Goal: Task Accomplishment & Management: Complete application form

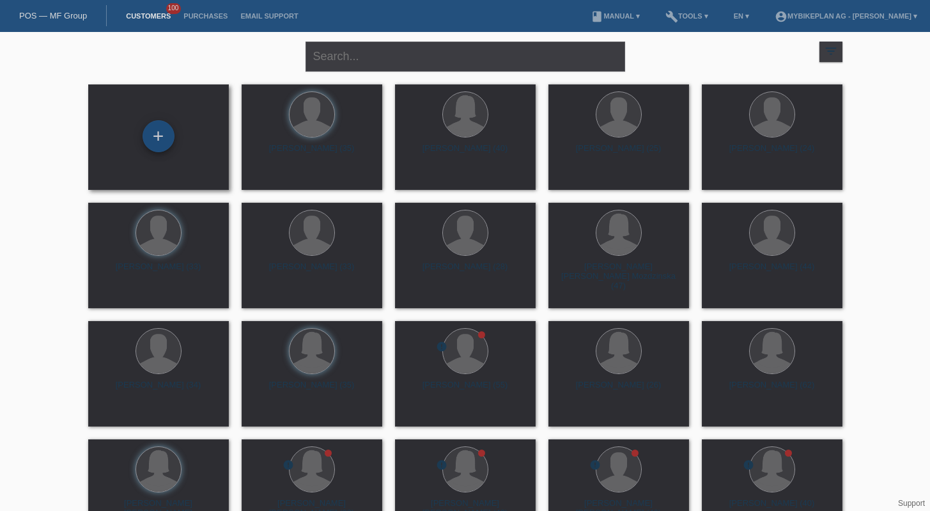
click at [167, 142] on div "+" at bounding box center [159, 136] width 32 height 32
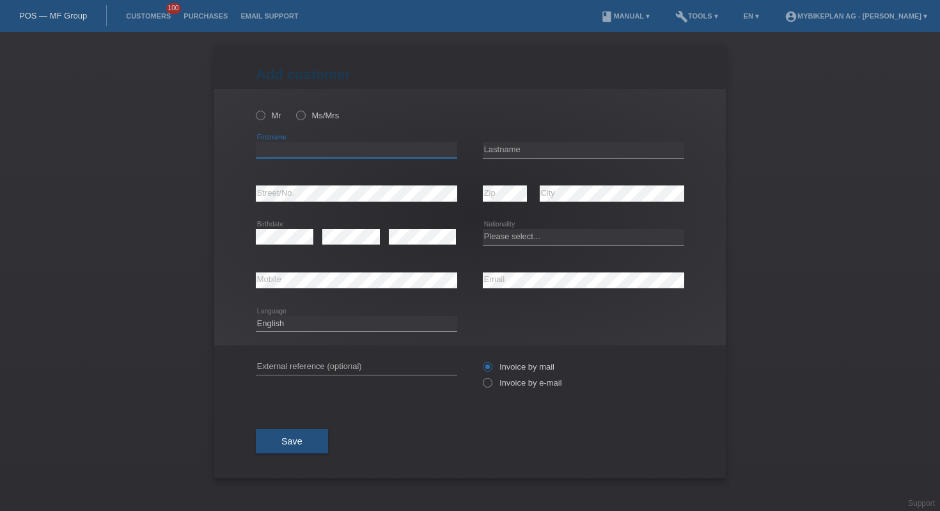
click at [368, 150] on input "text" at bounding box center [356, 150] width 201 height 16
type input "asma"
click at [510, 148] on input "text" at bounding box center [583, 150] width 201 height 16
type input "lamri"
click at [510, 235] on select "Please select... Switzerland Austria Germany Liechtenstein ------------ Afghani…" at bounding box center [583, 236] width 201 height 15
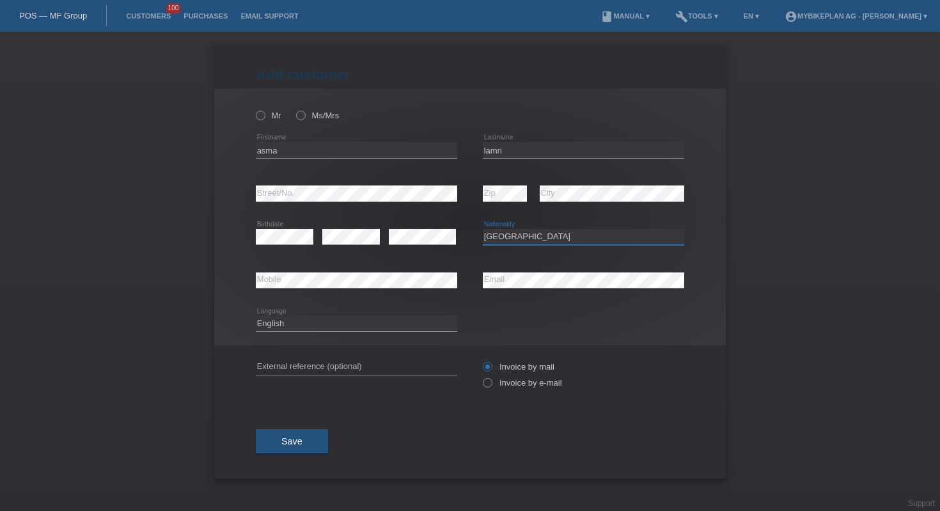
click at [550, 231] on select "Please select... Switzerland Austria Germany Liechtenstein ------------ Afghani…" at bounding box center [583, 236] width 201 height 15
select select "FR"
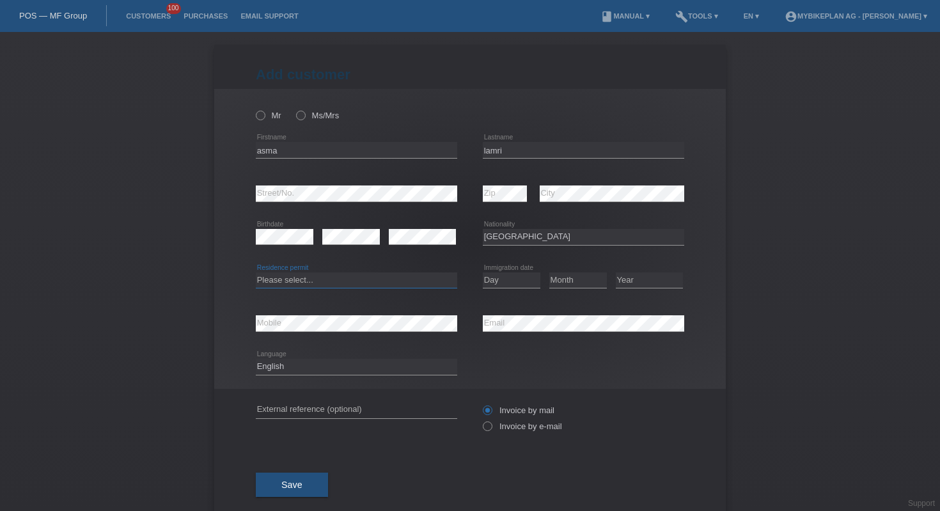
click at [356, 276] on select "Please select... C B B - Refugee status Other" at bounding box center [356, 279] width 201 height 15
select select "B"
click at [495, 276] on select "Day 01 02 03 04 05 06 07 08 09 10 11" at bounding box center [512, 279] width 58 height 15
select select "03"
click at [553, 281] on select "Month 01 02 03 04 05 06 07 08 09 10 11" at bounding box center [578, 279] width 58 height 15
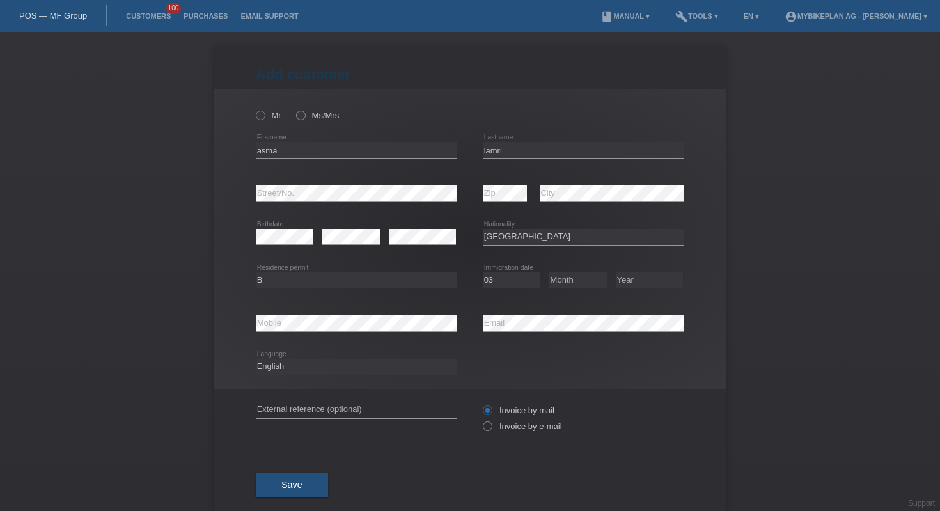
select select "08"
click at [627, 290] on div "Year 2025 2024 2023 2022 2021 2020 2019 2018 2017" at bounding box center [649, 280] width 67 height 43
click at [629, 278] on select "Year 2025 2024 2023 2022 2021 2020 2019 2018 2017 2016 2015 2014 2013 2012 2011…" at bounding box center [649, 279] width 67 height 15
select select "2020"
click at [402, 402] on div "error External reference (optional)" at bounding box center [356, 410] width 201 height 43
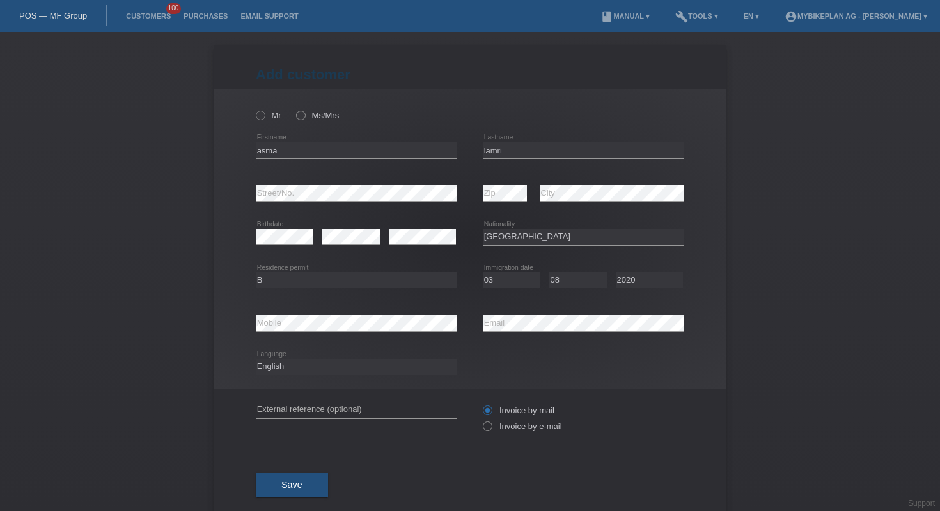
click at [402, 402] on div "error External reference (optional)" at bounding box center [356, 410] width 201 height 43
click at [393, 407] on input "text" at bounding box center [356, 410] width 201 height 16
paste input "44935849788"
type input "44935849788"
click at [494, 426] on label "Invoice by e-mail" at bounding box center [522, 426] width 79 height 10
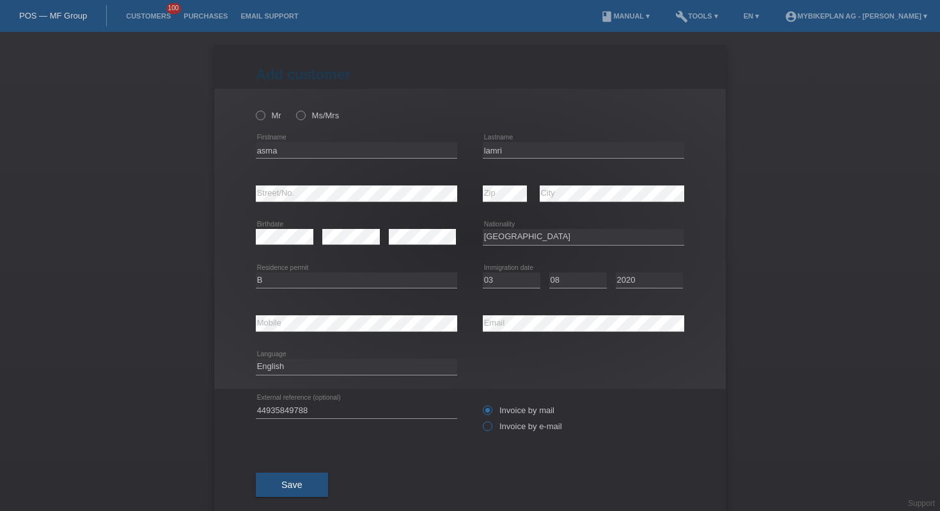
click at [491, 426] on input "Invoice by e-mail" at bounding box center [487, 429] width 8 height 16
radio input "true"
click at [254, 109] on icon at bounding box center [254, 109] width 0 height 0
click at [258, 119] on input "Mr" at bounding box center [260, 115] width 8 height 8
radio input "true"
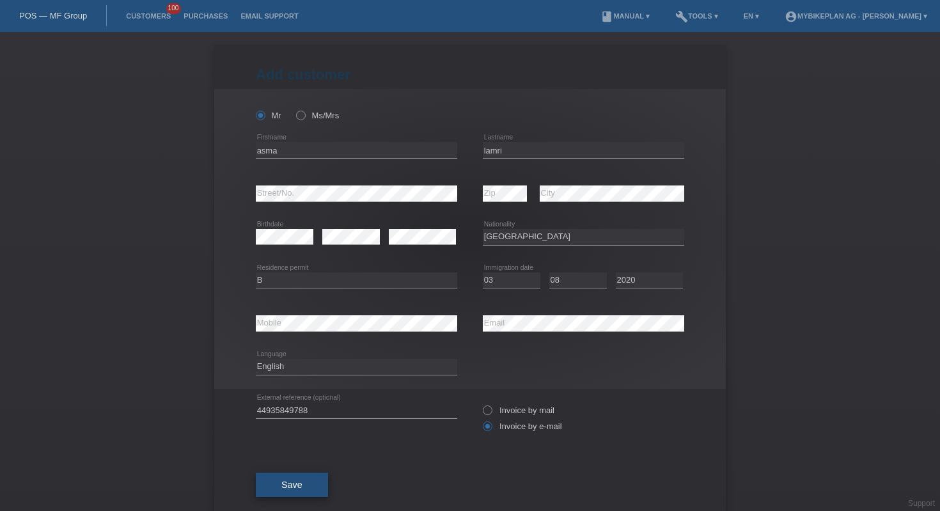
click at [281, 483] on span "Save" at bounding box center [291, 485] width 21 height 10
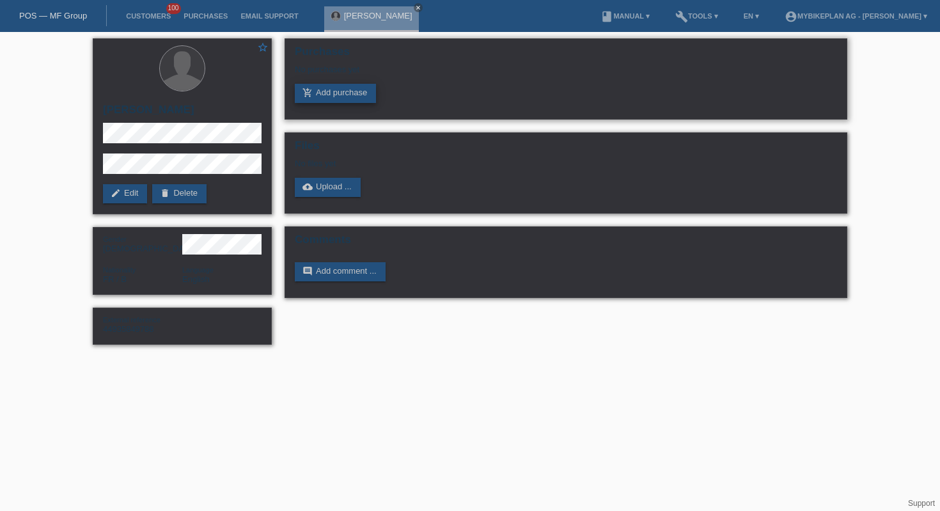
click at [350, 95] on link "add_shopping_cart Add purchase" at bounding box center [335, 93] width 81 height 19
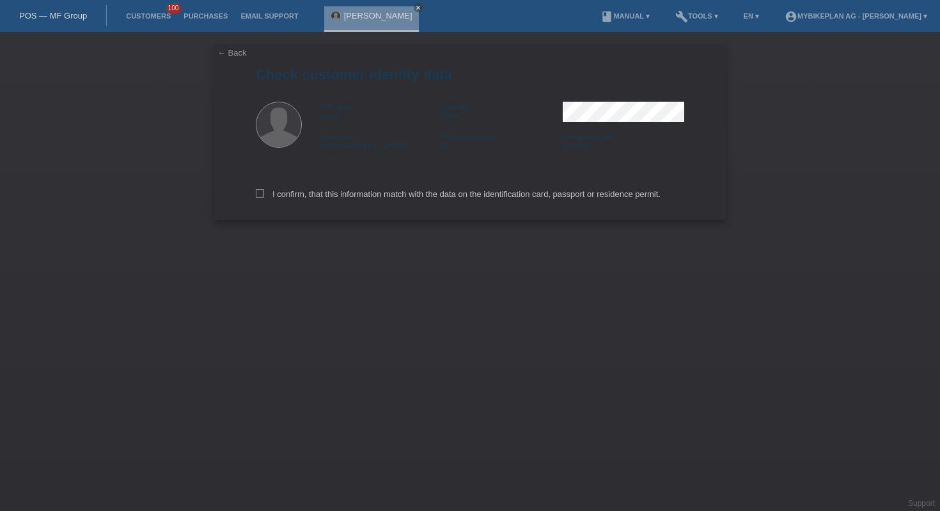
click at [336, 187] on div "I confirm, that this information match with the data on the identification card…" at bounding box center [470, 192] width 428 height 56
click at [338, 191] on label "I confirm, that this information match with the data on the identification card…" at bounding box center [458, 194] width 405 height 10
click at [264, 191] on input "I confirm, that this information match with the data on the identification card…" at bounding box center [260, 193] width 8 height 8
checkbox input "true"
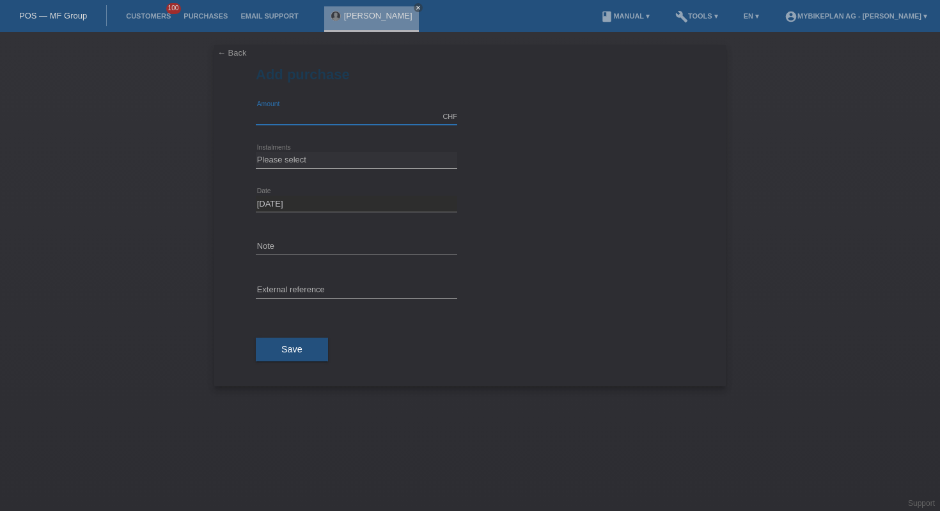
click at [305, 110] on input "text" at bounding box center [356, 117] width 201 height 16
type input "11490.00"
click at [322, 155] on select "Please select 6 instalments 12 instalments 18 instalments 24 instalments 36 ins…" at bounding box center [356, 159] width 201 height 15
select select "488"
click at [324, 288] on input "text" at bounding box center [356, 291] width 201 height 16
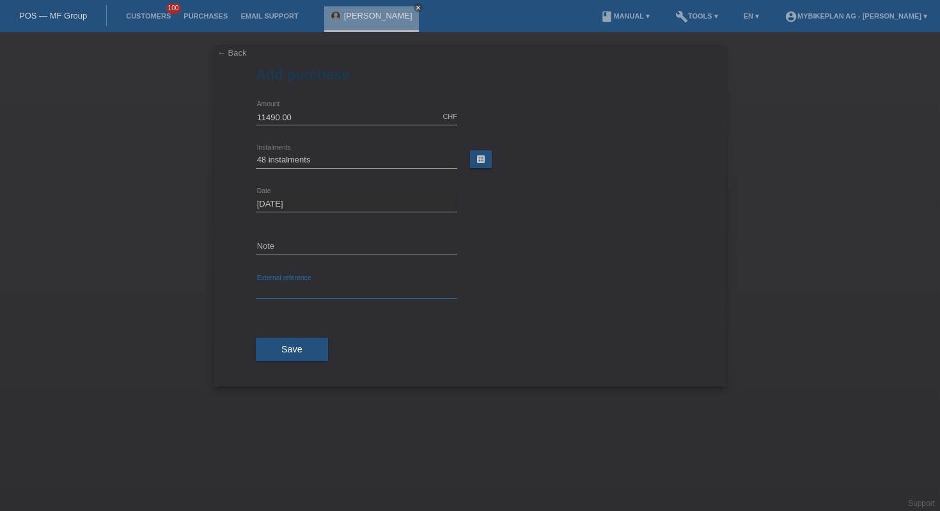
paste input "44935849788"
type input "44935849788"
click at [312, 342] on button "Save" at bounding box center [292, 350] width 72 height 24
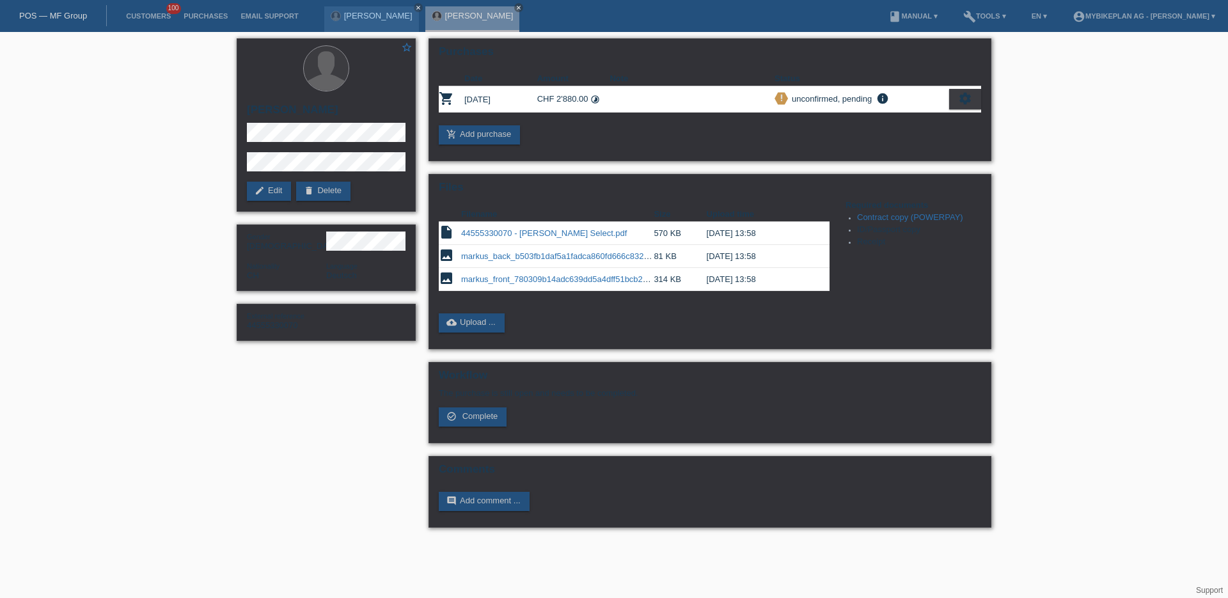
click at [52, 7] on div "POS — MF Group" at bounding box center [53, 15] width 107 height 21
click at [54, 19] on link "POS — MF Group" at bounding box center [53, 16] width 68 height 10
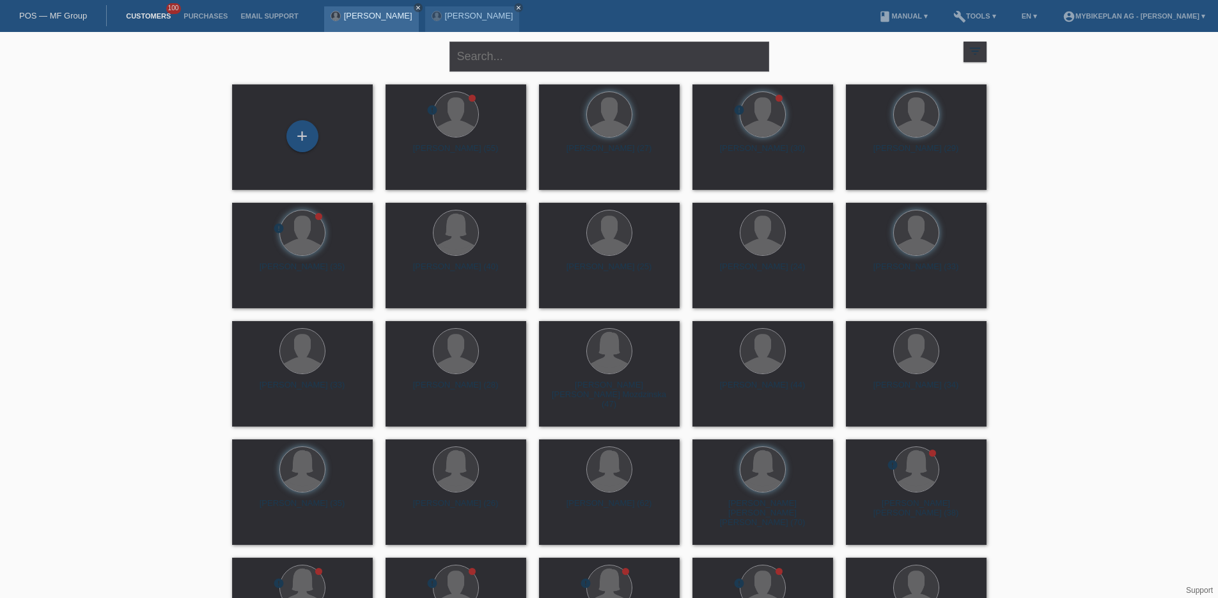
click at [415, 6] on icon "close" at bounding box center [418, 7] width 6 height 6
click at [68, 27] on nav "POS — MF Group Customers 100 Purchases Email Support menu book" at bounding box center [609, 16] width 1218 height 32
click at [65, 19] on link "POS — MF Group" at bounding box center [53, 16] width 68 height 10
click at [521, 72] on div "close" at bounding box center [610, 55] width 320 height 46
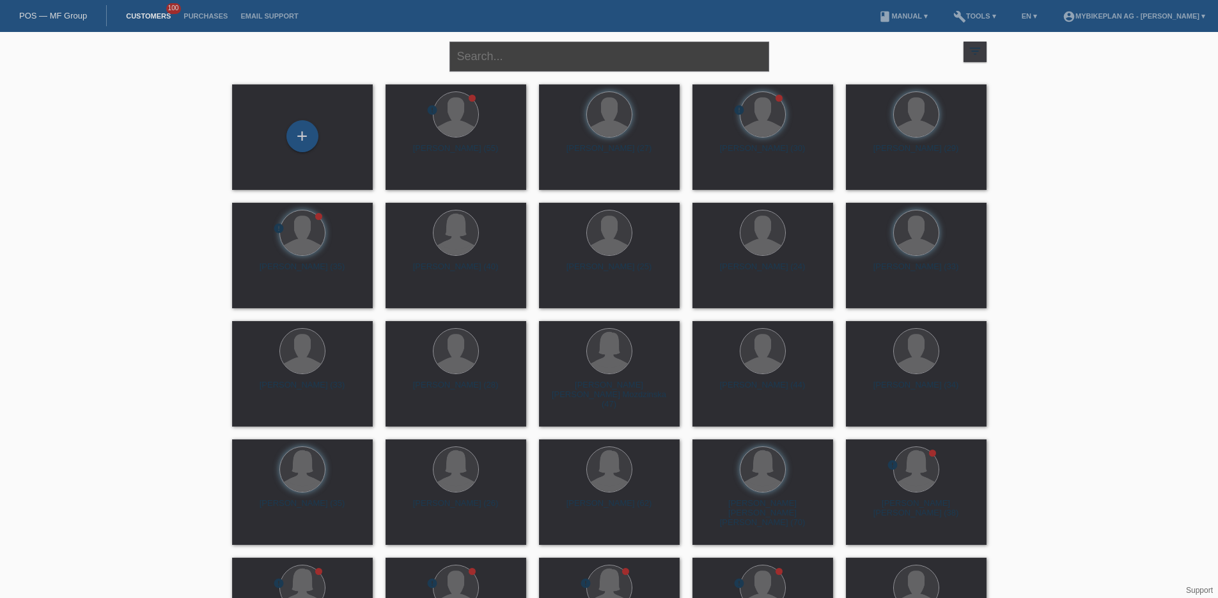
click at [521, 62] on input "text" at bounding box center [610, 57] width 320 height 30
paste input "Faraon Gabriel"
type input "Faraon Gabriel"
click at [409, 176] on span "Show" at bounding box center [414, 179] width 21 height 10
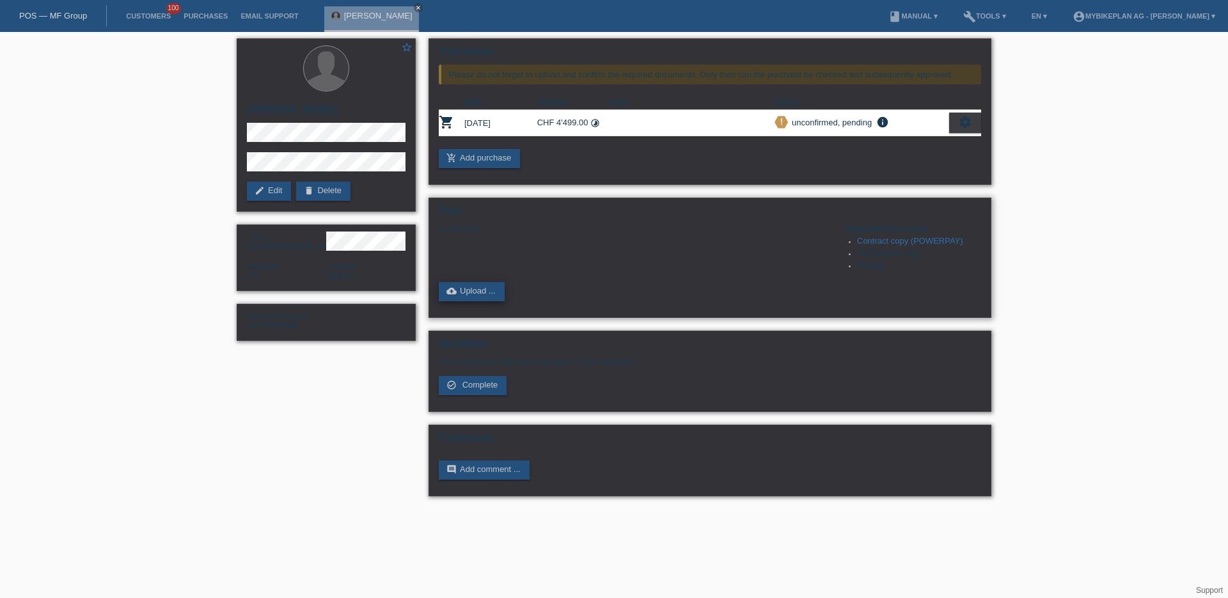
click at [466, 286] on link "cloud_upload Upload ..." at bounding box center [472, 291] width 66 height 19
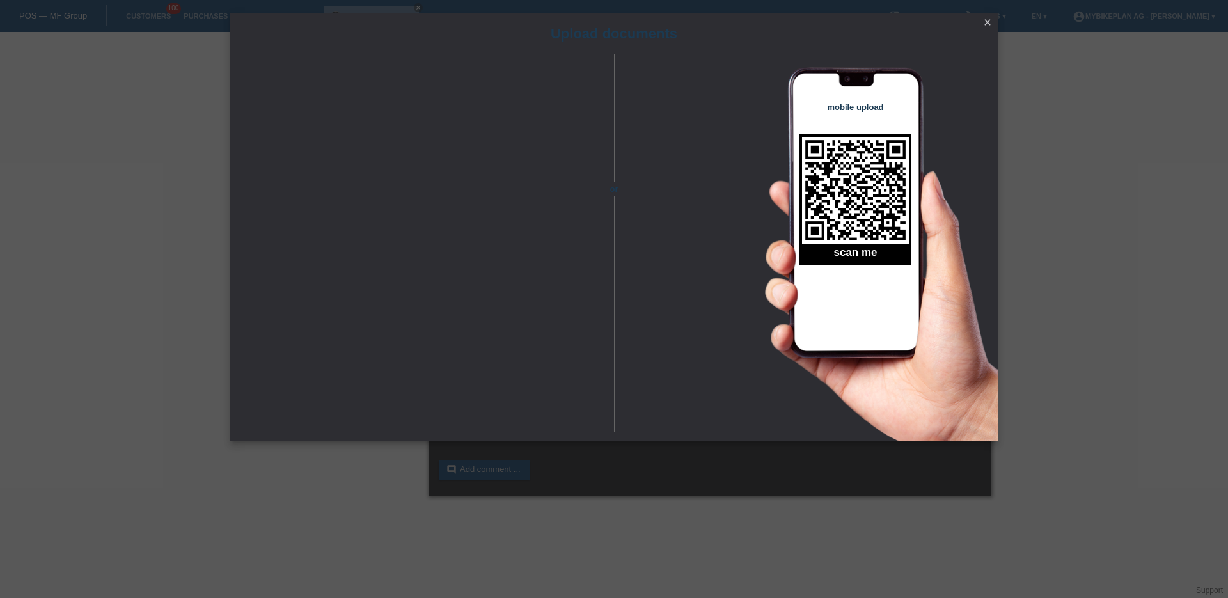
click at [989, 19] on icon "close" at bounding box center [987, 22] width 10 height 10
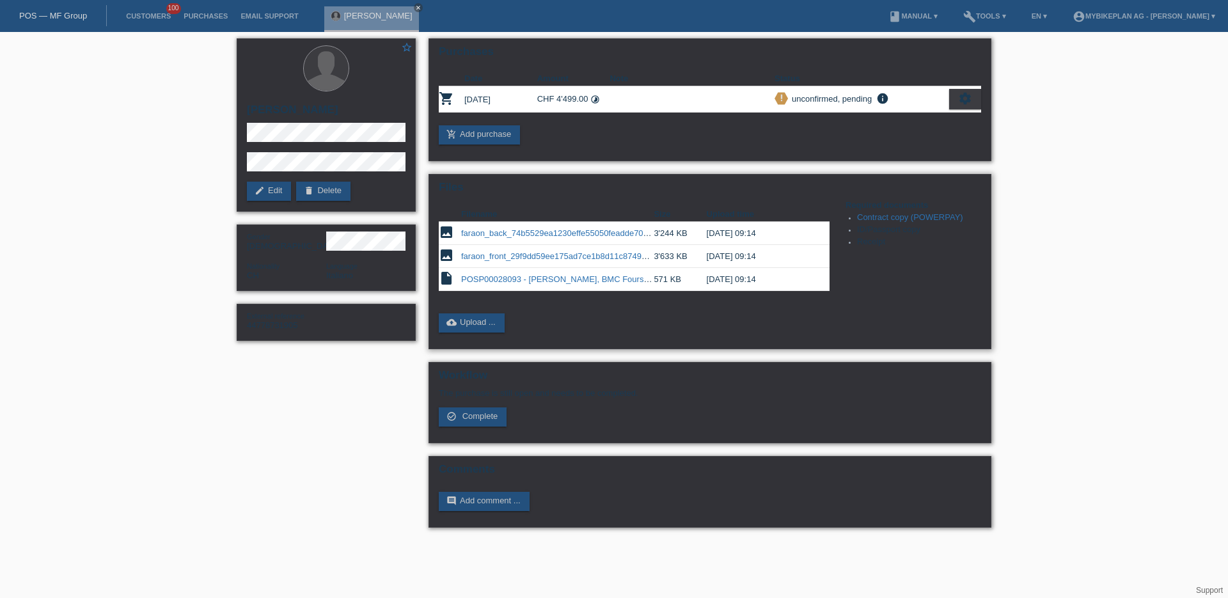
click at [531, 256] on link "faraon_front_29f9dd59ee175ad7ce1b8d11c8749711.jpeg" at bounding box center [567, 256] width 212 height 10
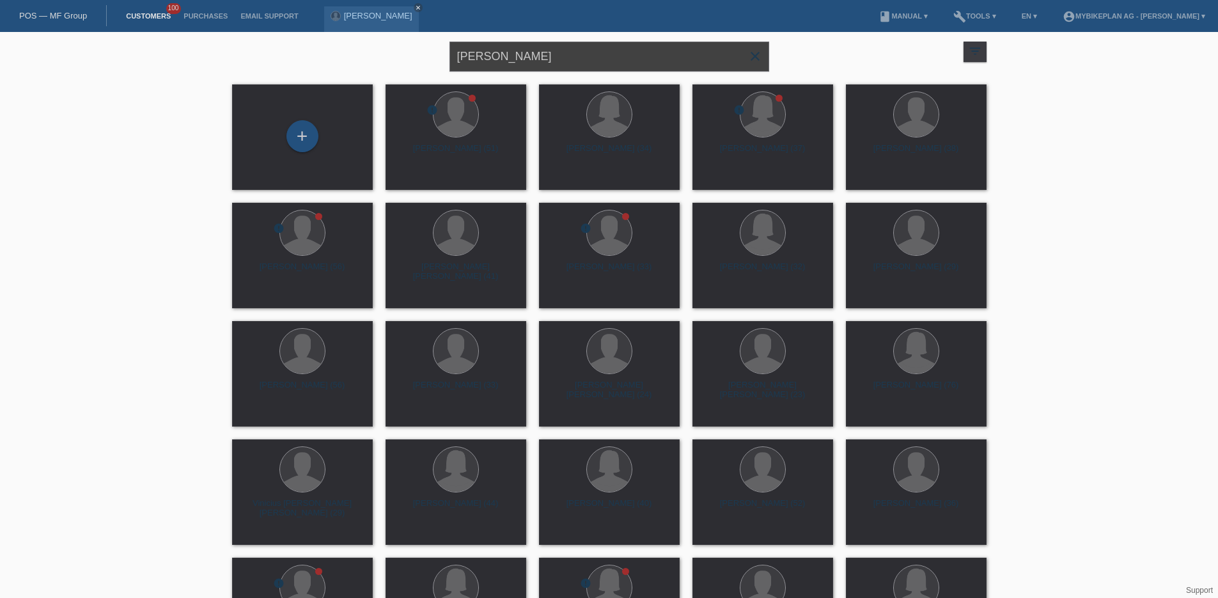
click at [508, 54] on input "Faraon Gabriel" at bounding box center [610, 57] width 320 height 30
paste input "[PERSON_NAME]"
type input "[PERSON_NAME]"
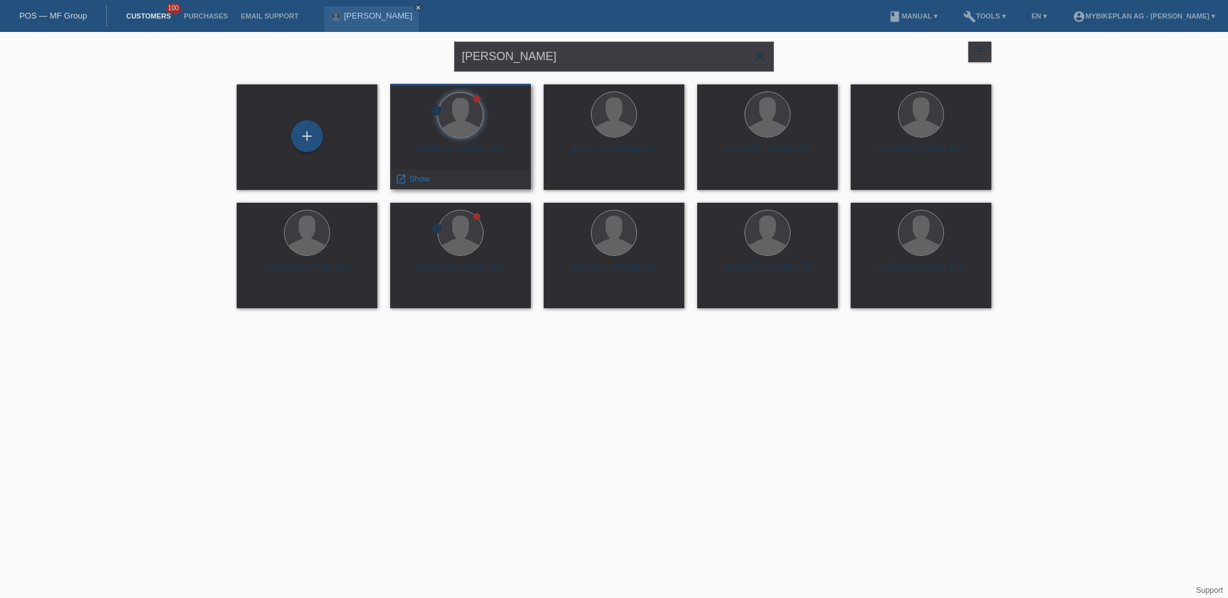
click at [487, 129] on div at bounding box center [460, 116] width 120 height 48
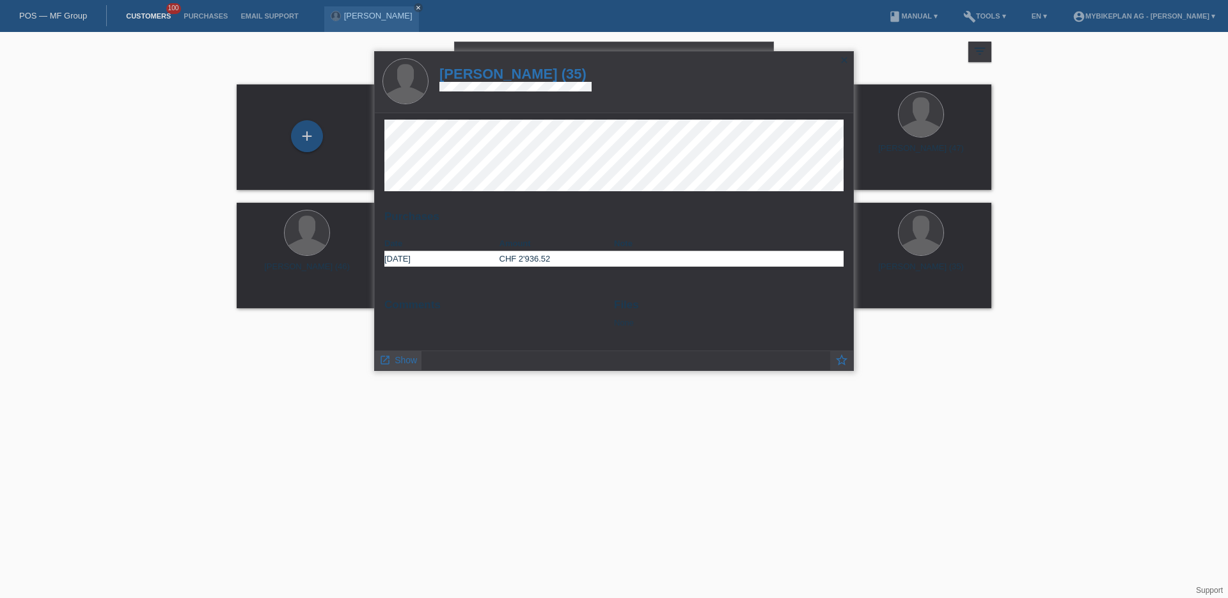
click at [401, 366] on link "launch Show" at bounding box center [398, 359] width 38 height 16
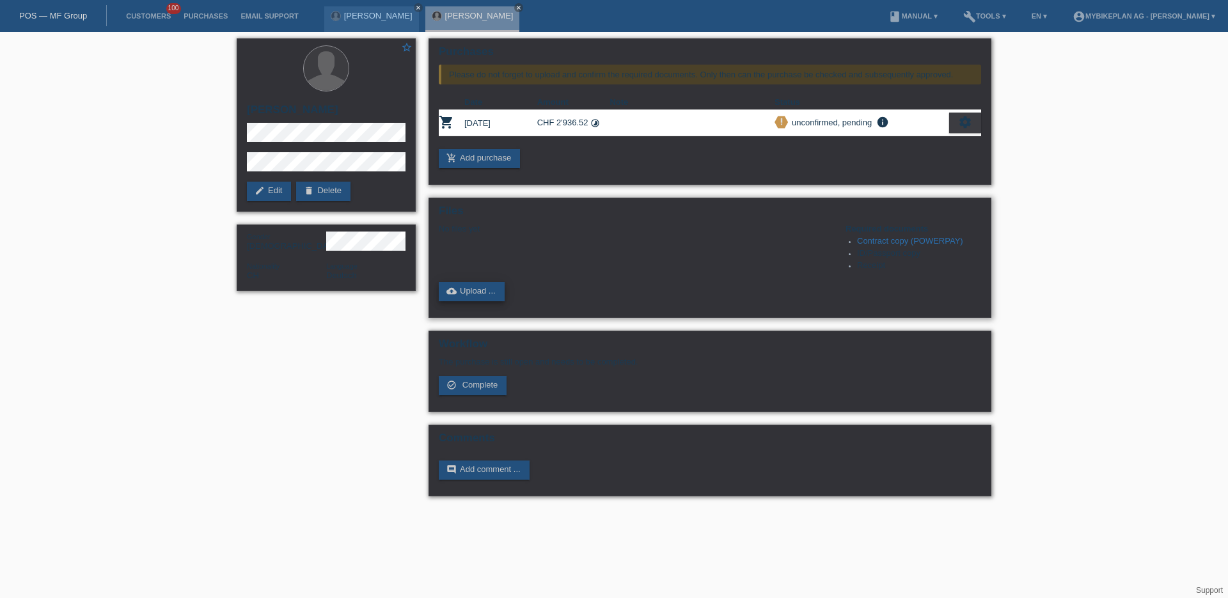
click at [470, 291] on link "cloud_upload Upload ..." at bounding box center [472, 291] width 66 height 19
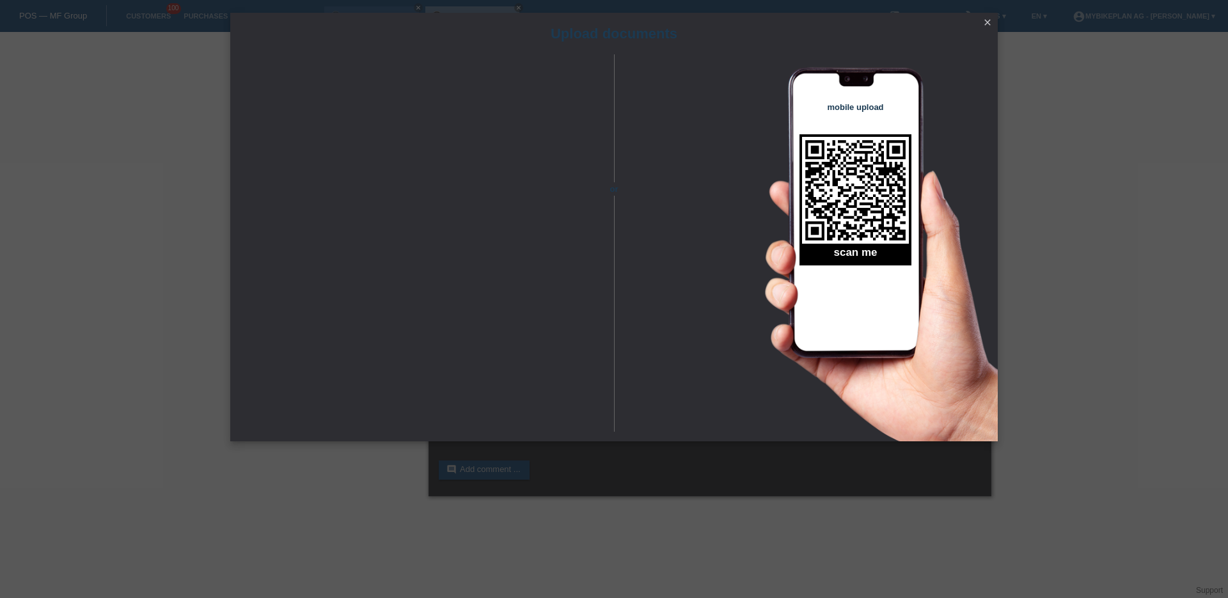
click at [984, 29] on link "close" at bounding box center [987, 23] width 17 height 15
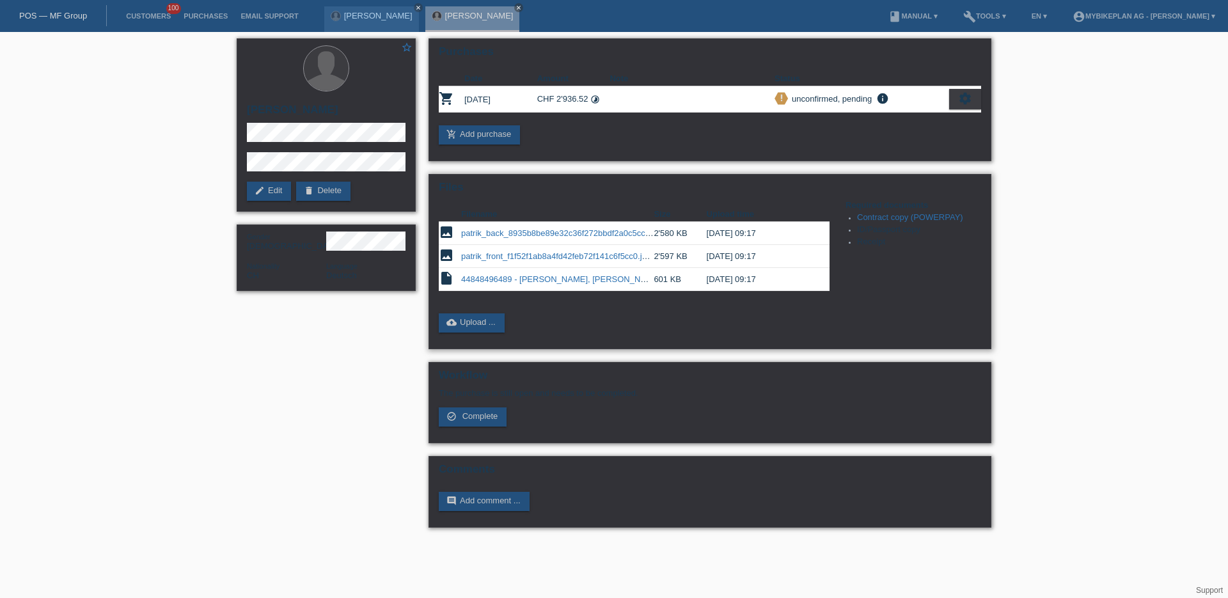
click at [547, 255] on link "patrik_front_f1f52f1ab8a4fd42feb72f141c6f5cc0.jpeg" at bounding box center [558, 256] width 194 height 10
click at [63, 17] on link "POS — MF Group" at bounding box center [53, 16] width 68 height 10
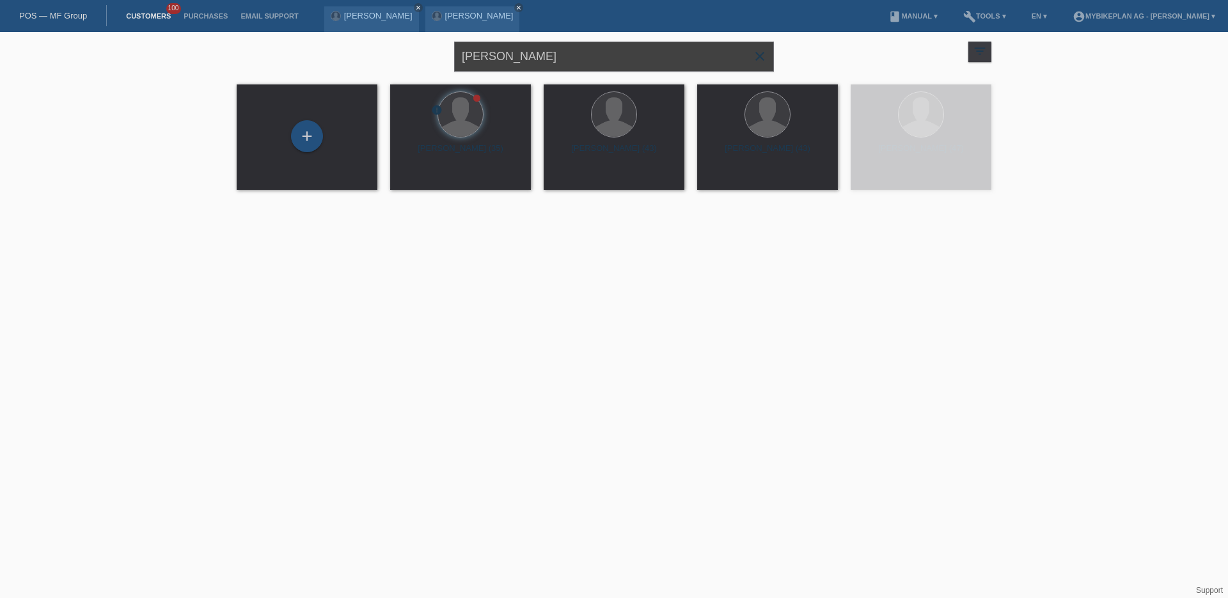
click at [523, 59] on input "[PERSON_NAME]" at bounding box center [614, 57] width 320 height 30
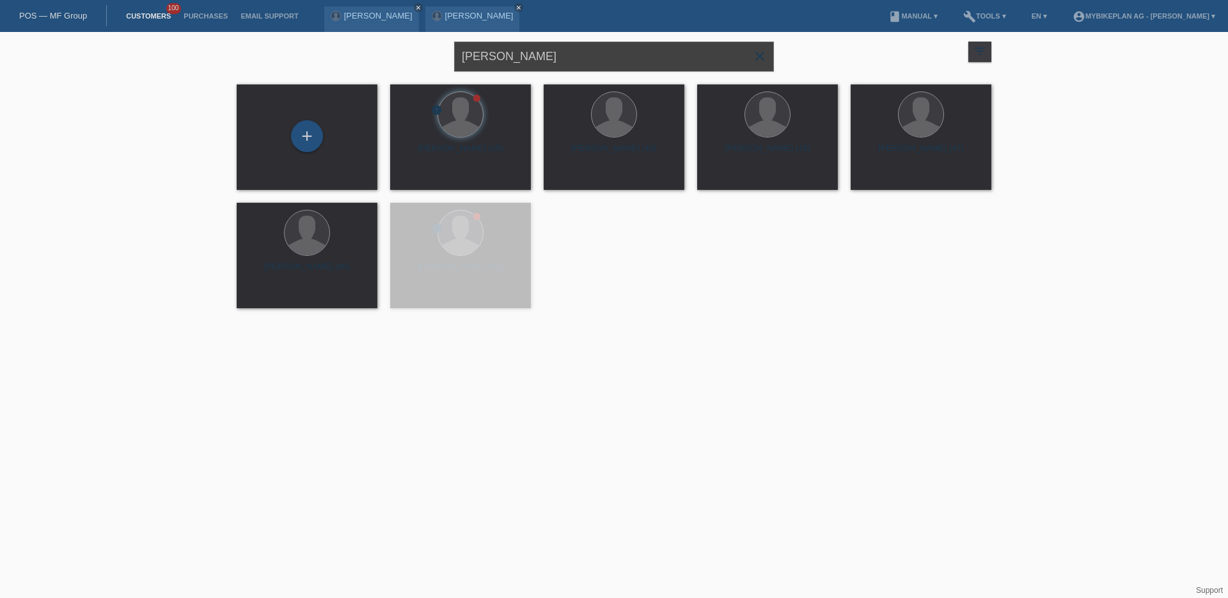
click at [523, 59] on input "[PERSON_NAME]" at bounding box center [614, 57] width 320 height 30
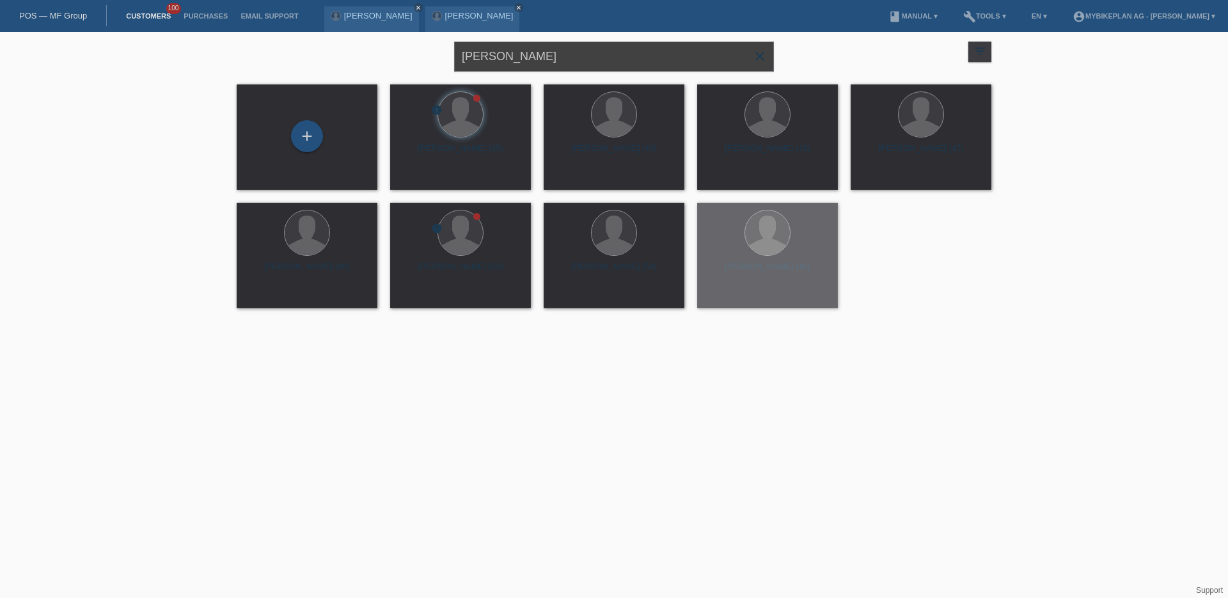
paste input "[PERSON_NAME]"
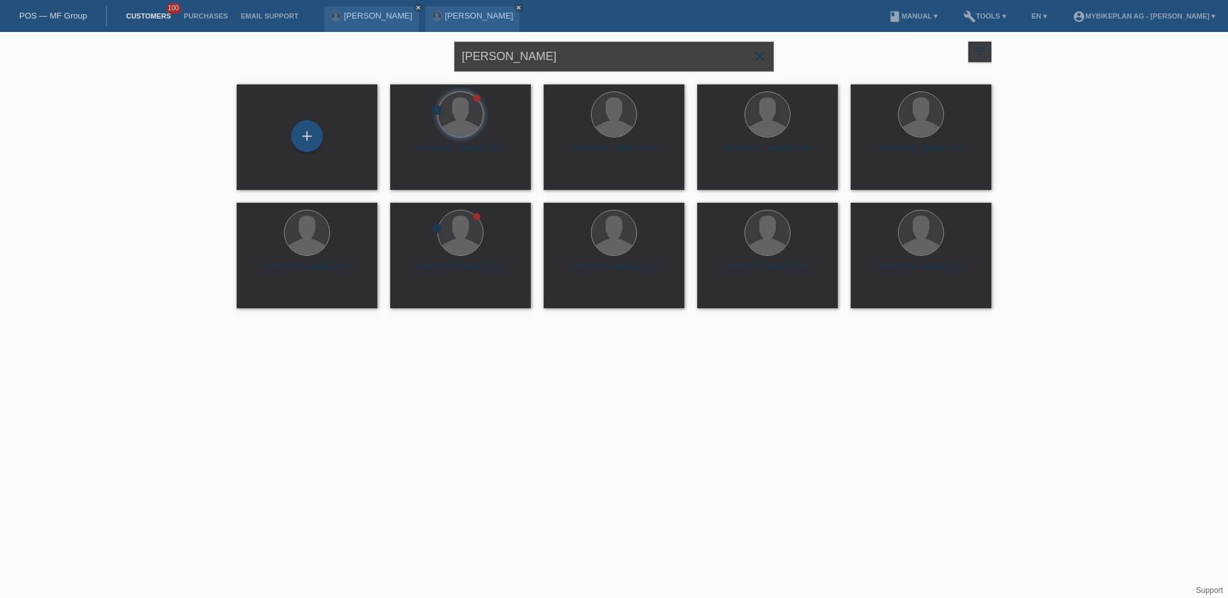
type input "[PERSON_NAME]"
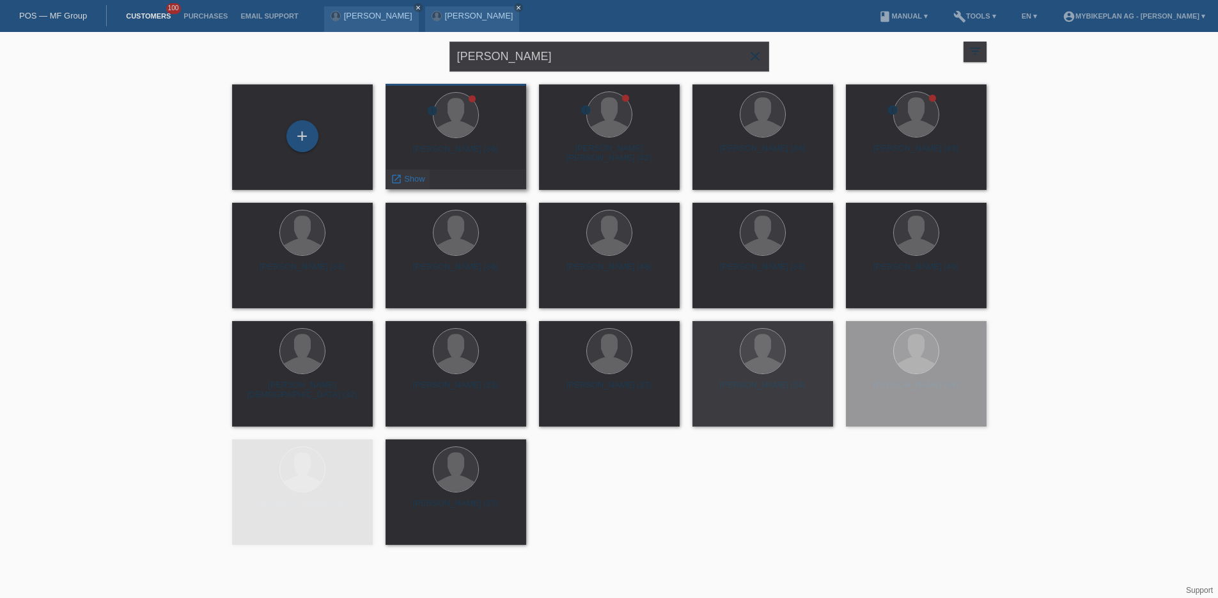
click at [408, 178] on span "Show" at bounding box center [414, 179] width 21 height 10
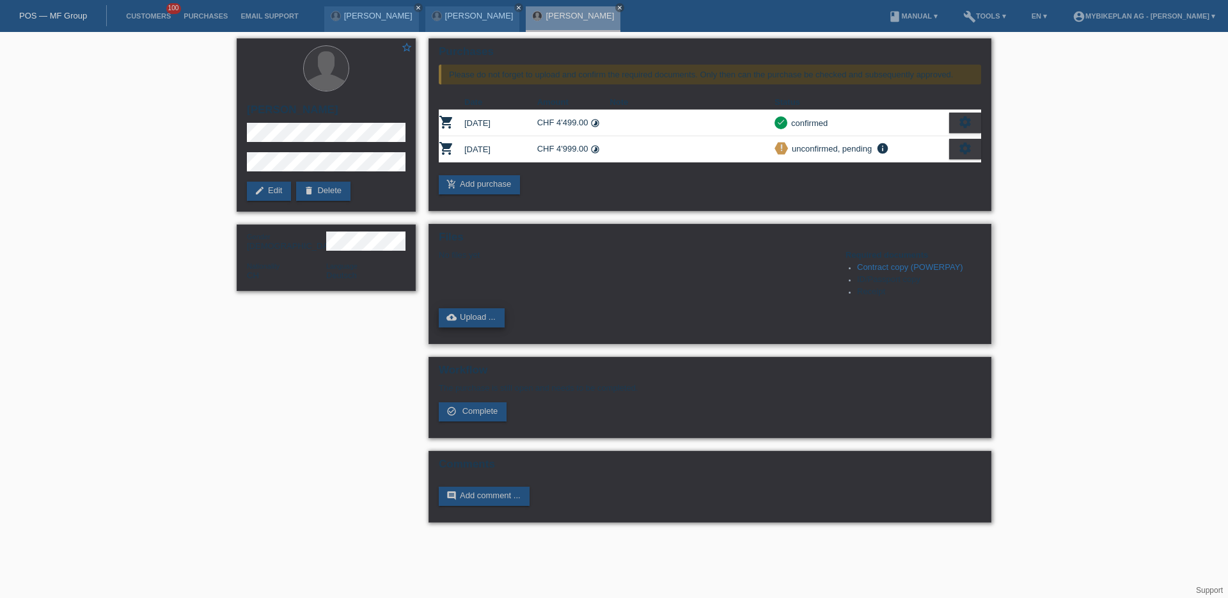
click at [473, 319] on link "cloud_upload Upload ..." at bounding box center [472, 317] width 66 height 19
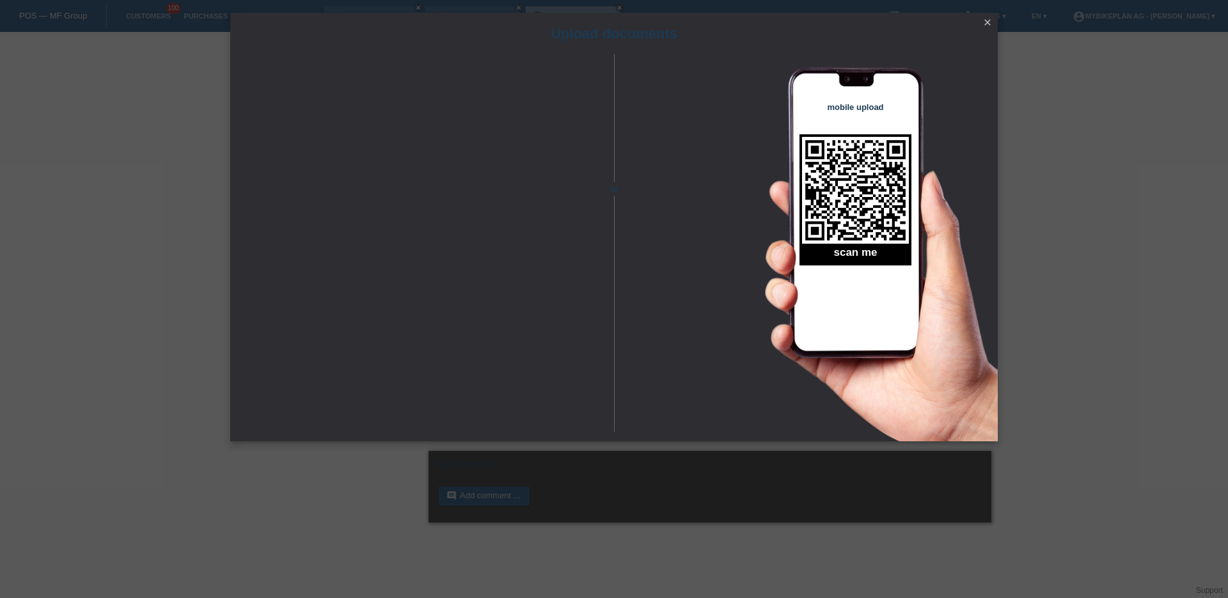
click at [985, 20] on icon "close" at bounding box center [987, 22] width 10 height 10
